Goal: Task Accomplishment & Management: Manage account settings

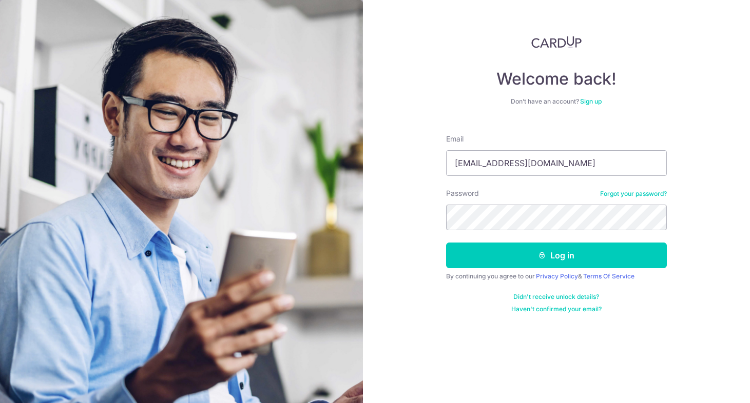
type input "[EMAIL_ADDRESS][DOMAIN_NAME]"
click at [446, 243] on button "Log in" at bounding box center [556, 256] width 221 height 26
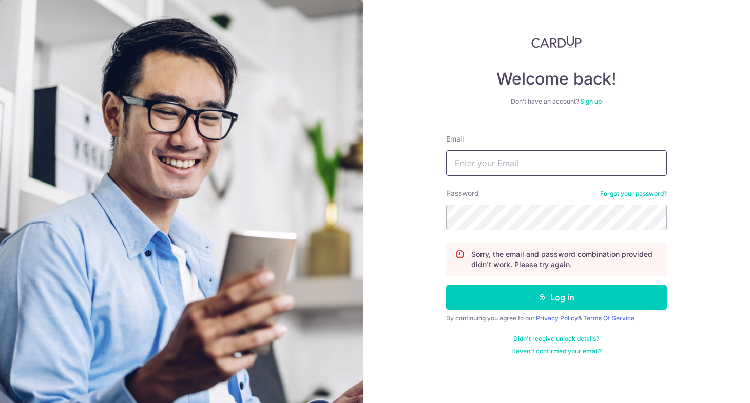
click at [534, 169] on input "Email" at bounding box center [556, 163] width 221 height 26
type input "[EMAIL_ADDRESS][DOMAIN_NAME]"
click at [446, 285] on button "Log in" at bounding box center [556, 298] width 221 height 26
click at [539, 163] on input "Email" at bounding box center [556, 163] width 221 height 26
type input "[EMAIL_ADDRESS][DOMAIN_NAME]"
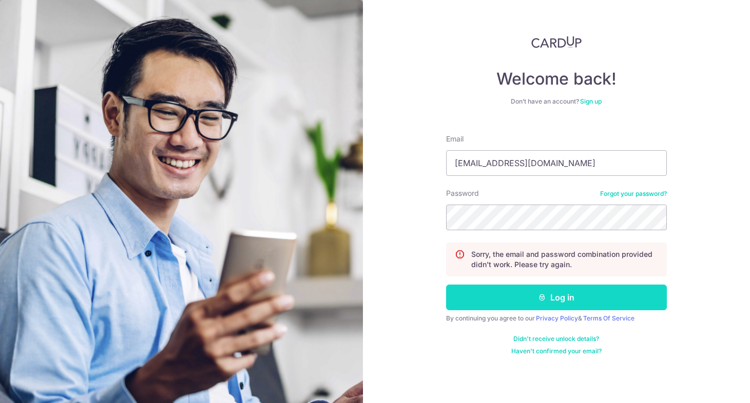
click at [526, 288] on button "Log in" at bounding box center [556, 298] width 221 height 26
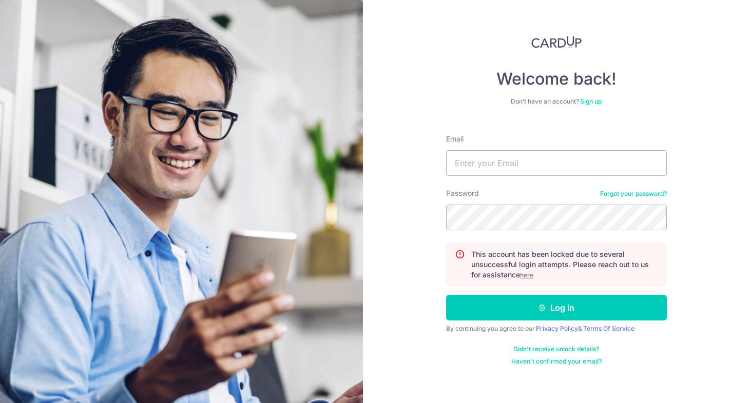
click at [529, 272] on u "here" at bounding box center [526, 275] width 13 height 8
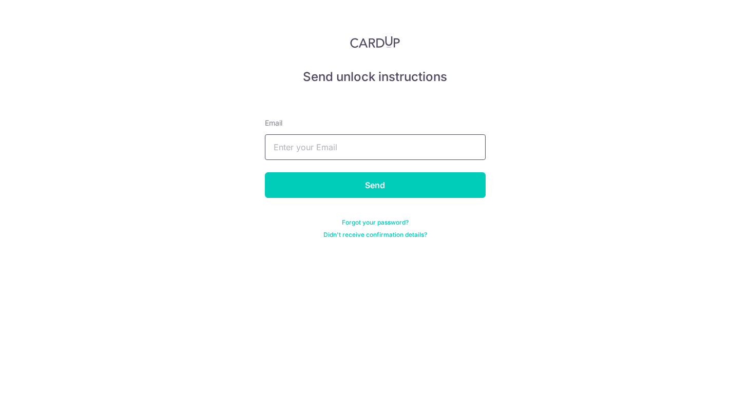
click at [322, 138] on input "text" at bounding box center [375, 147] width 221 height 26
type input "[EMAIL_ADDRESS][DOMAIN_NAME]"
click at [265, 172] on input "Send" at bounding box center [375, 185] width 221 height 26
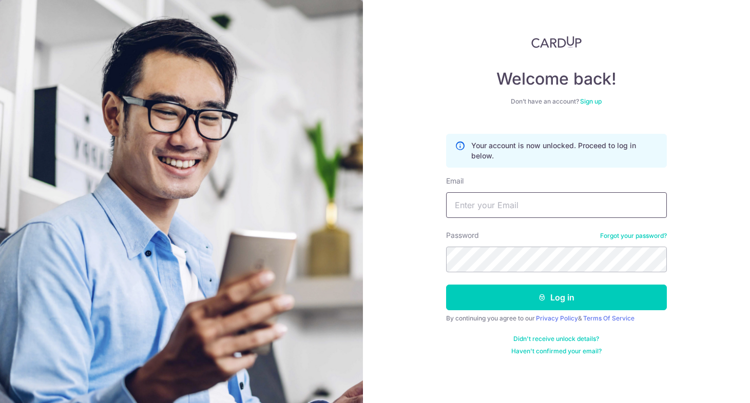
click at [500, 210] on input "Email" at bounding box center [556, 205] width 221 height 26
type input "[EMAIL_ADDRESS][DOMAIN_NAME]"
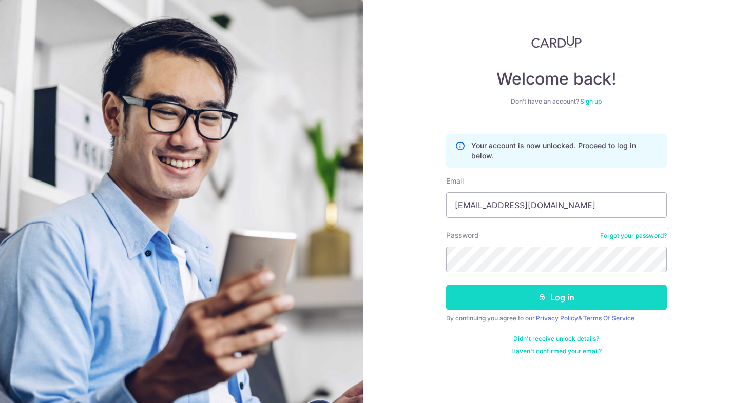
click at [580, 301] on button "Log in" at bounding box center [556, 298] width 221 height 26
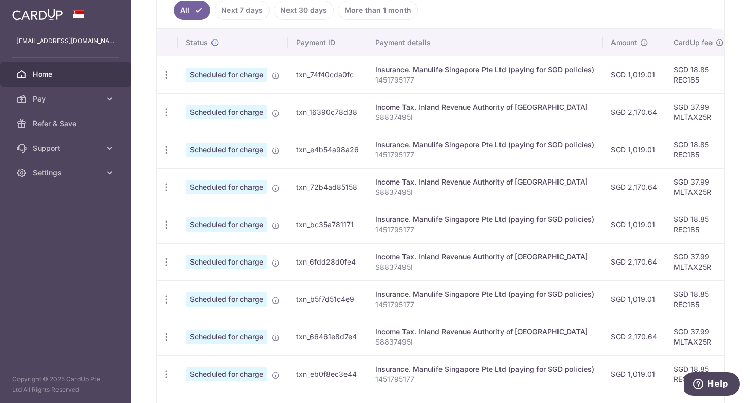
scroll to position [253, 0]
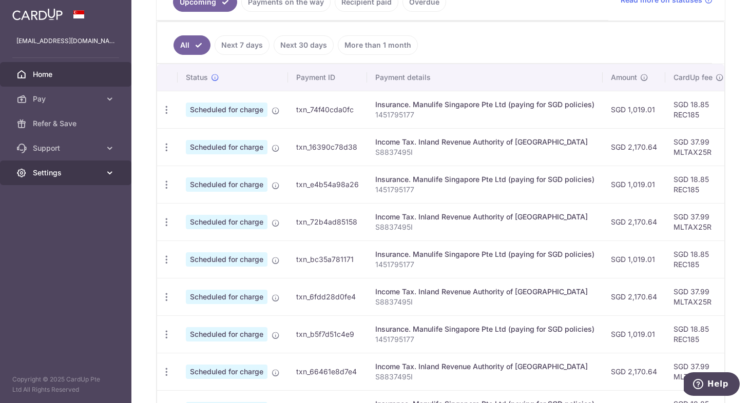
click at [89, 169] on span "Settings" at bounding box center [67, 173] width 68 height 10
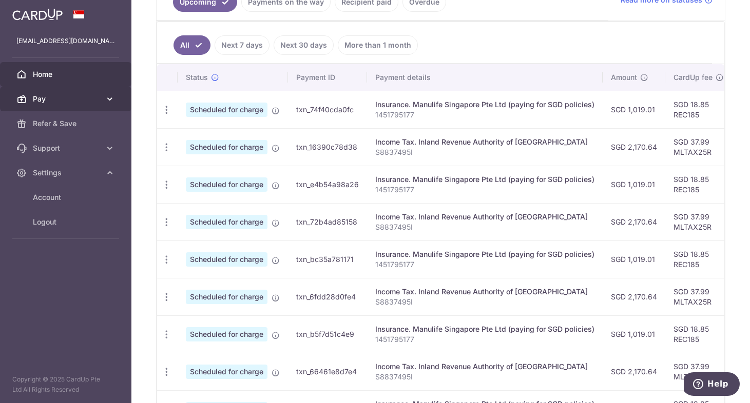
click at [104, 93] on link "Pay" at bounding box center [65, 99] width 131 height 25
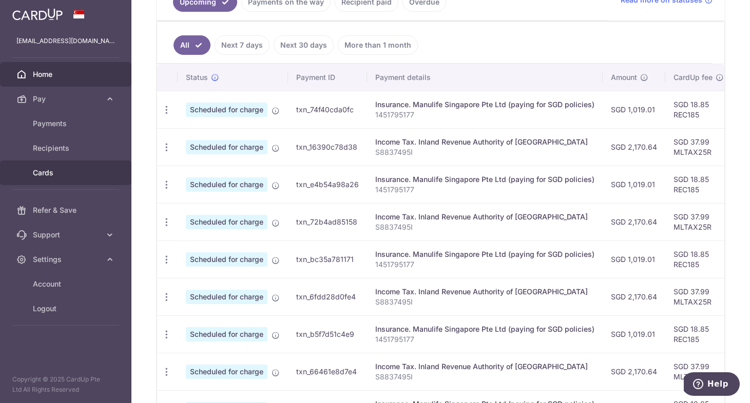
click at [60, 172] on span "Cards" at bounding box center [67, 173] width 68 height 10
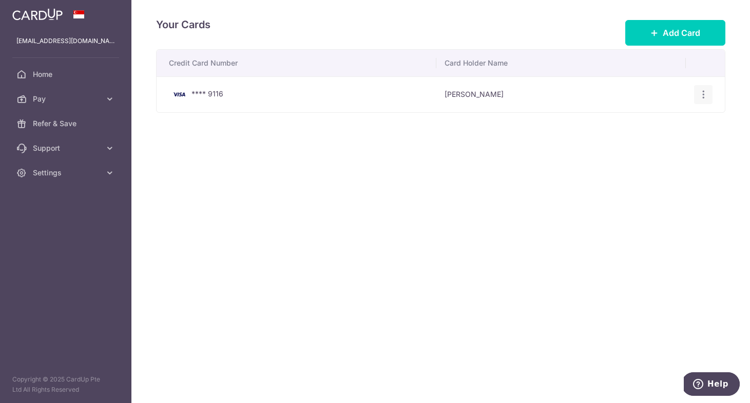
click at [698, 91] on icon "button" at bounding box center [703, 94] width 11 height 11
click at [637, 125] on span "View/Edit" at bounding box center [669, 123] width 70 height 12
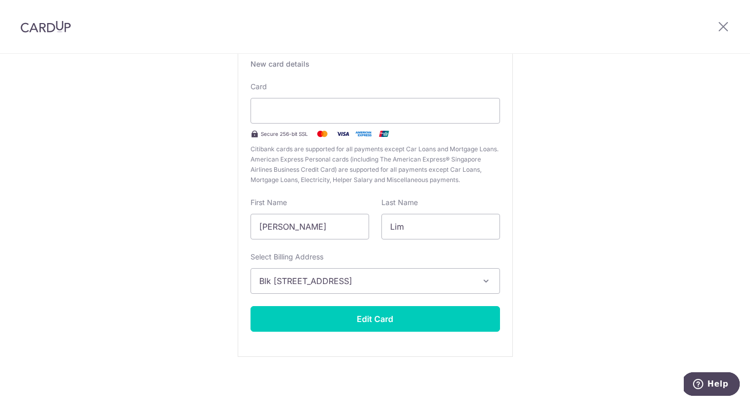
scroll to position [82, 0]
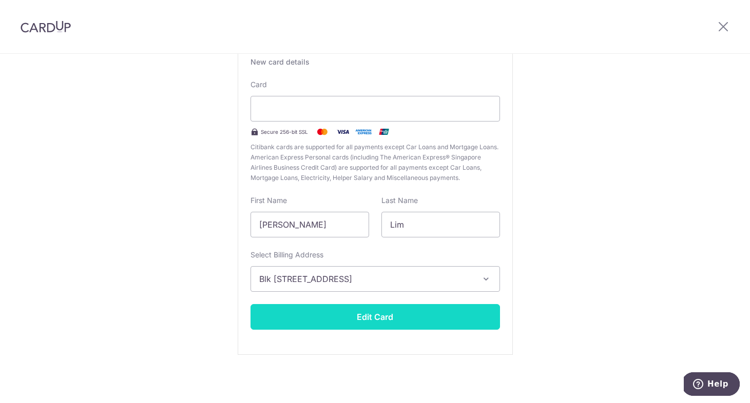
click at [396, 315] on button "Edit Card" at bounding box center [374, 317] width 249 height 26
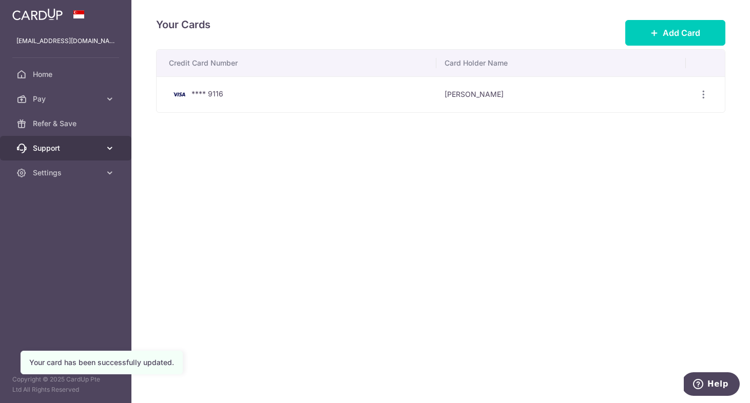
click at [76, 145] on span "Support" at bounding box center [67, 148] width 68 height 10
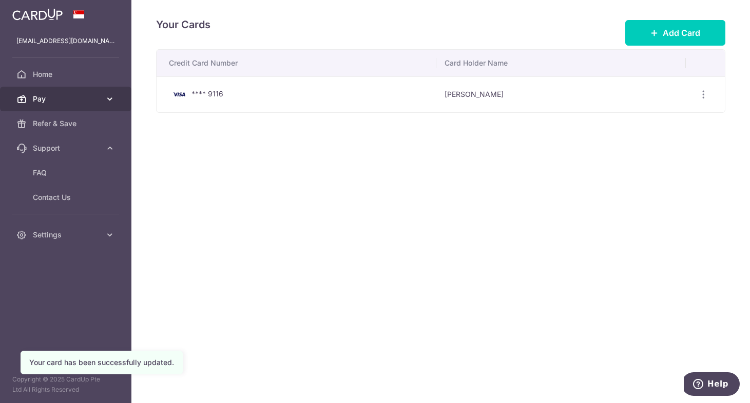
click at [59, 102] on span "Pay" at bounding box center [67, 99] width 68 height 10
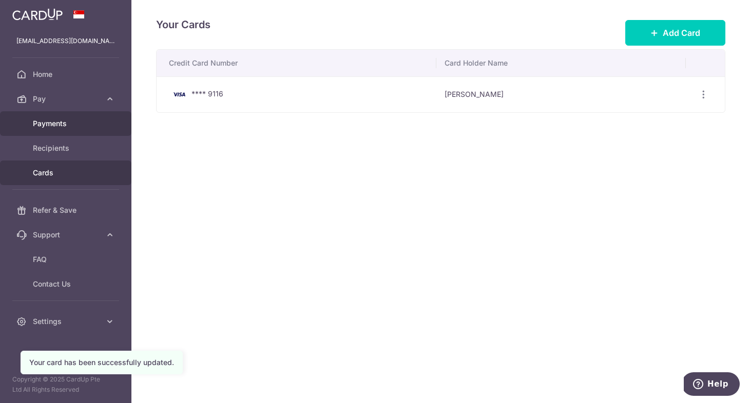
click at [56, 126] on span "Payments" at bounding box center [67, 124] width 68 height 10
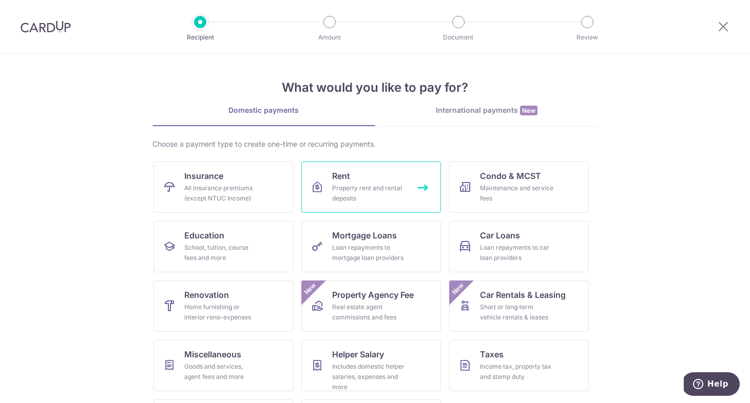
scroll to position [56, 0]
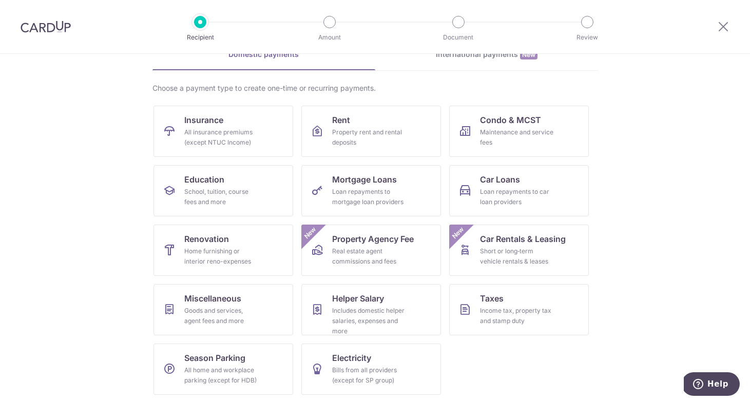
click at [46, 19] on div at bounding box center [45, 26] width 91 height 53
click at [46, 27] on img at bounding box center [46, 27] width 50 height 12
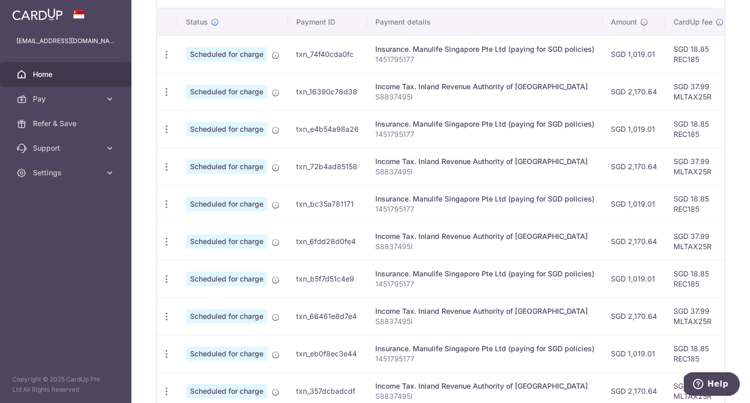
scroll to position [308, 0]
